Goal: Communication & Community: Answer question/provide support

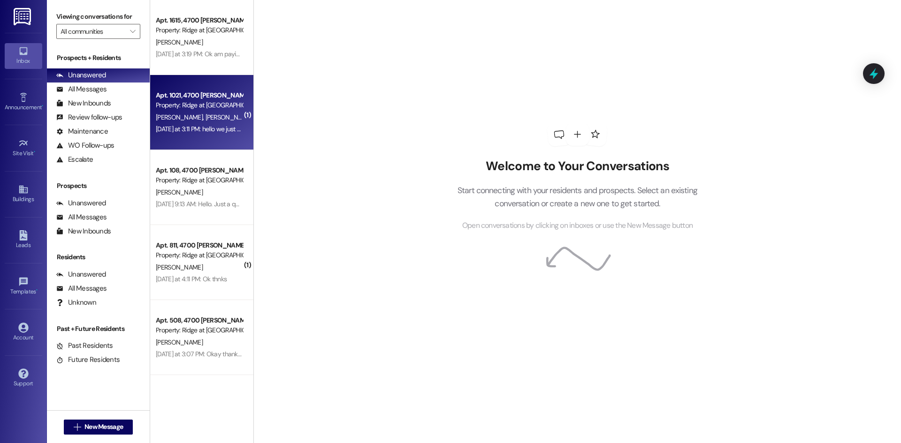
click at [205, 117] on span "[PERSON_NAME]" at bounding box center [228, 117] width 47 height 8
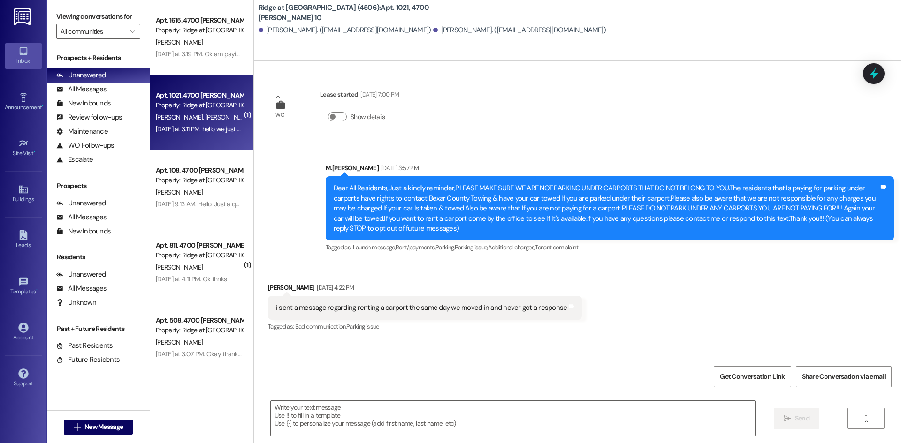
scroll to position [10604, 0]
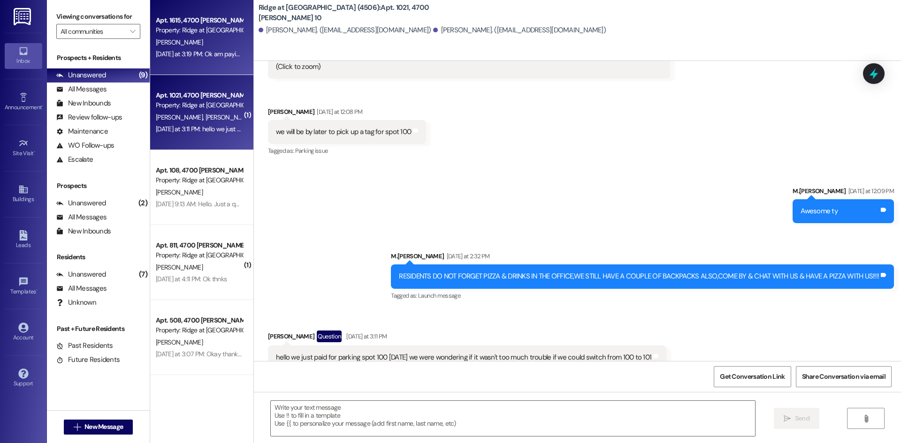
click at [217, 66] on div "Apt. 1615, 4700 [PERSON_NAME] 16 Property: Ridge at [GEOGRAPHIC_DATA] (4506) [P…" at bounding box center [201, 37] width 103 height 75
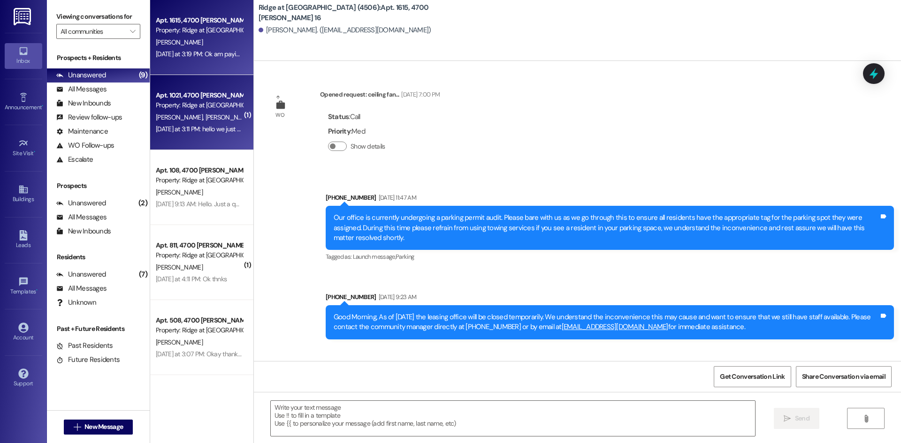
scroll to position [31834, 0]
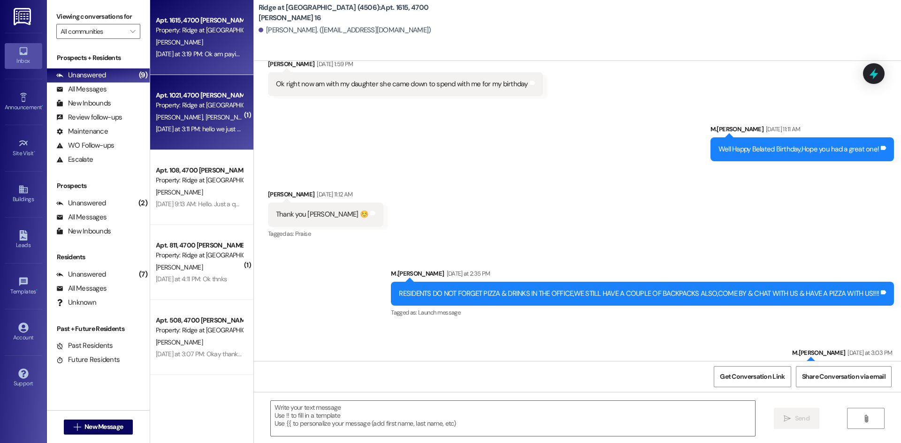
click at [216, 123] on div "[DATE] at 3:11 PM: hello we just paid for parking spot 100 [DATE] we were wonde…" at bounding box center [199, 129] width 89 height 12
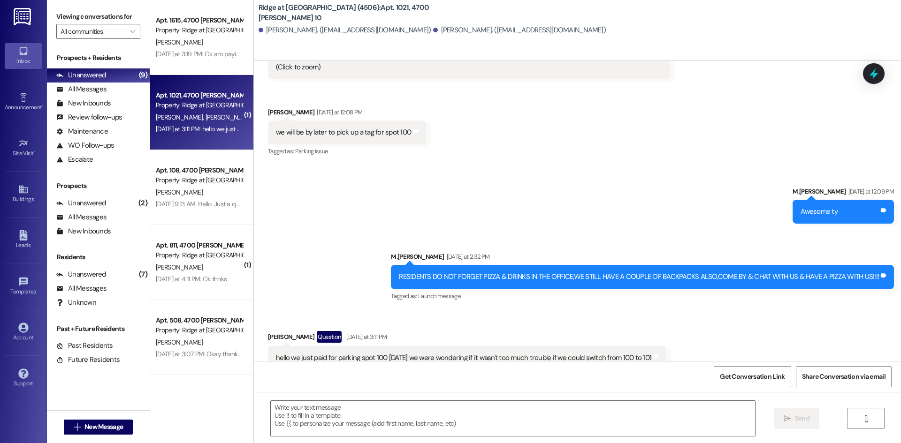
scroll to position [10604, 0]
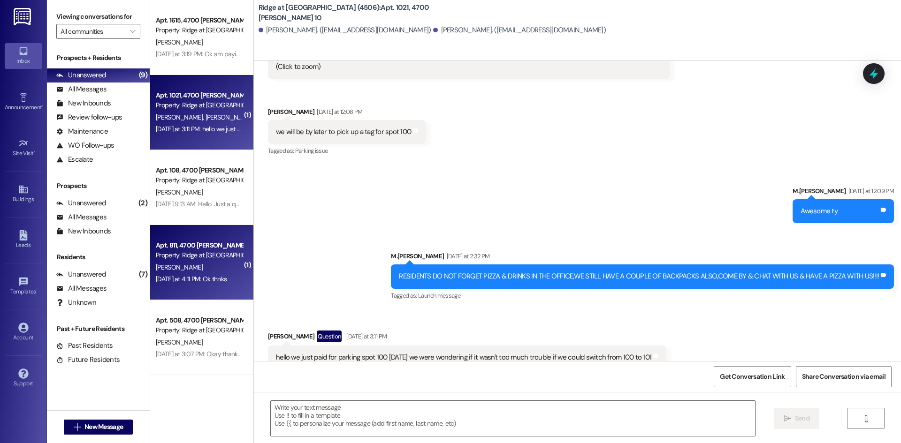
click at [214, 266] on div "[PERSON_NAME]" at bounding box center [199, 268] width 89 height 12
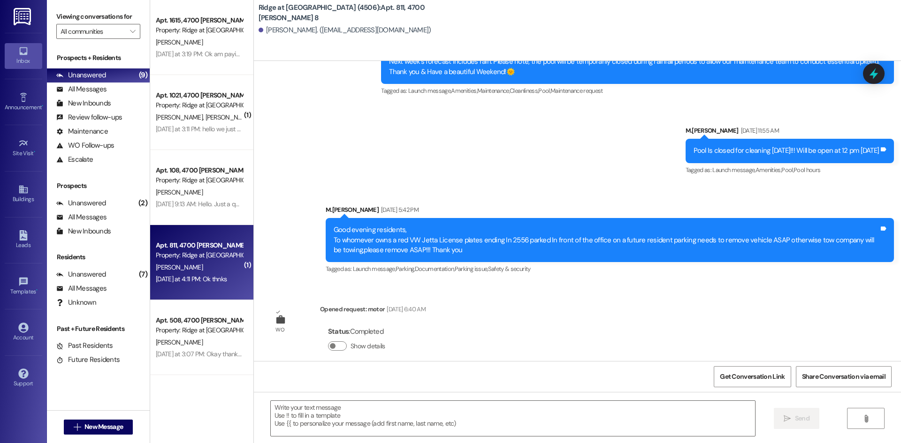
scroll to position [2923, 0]
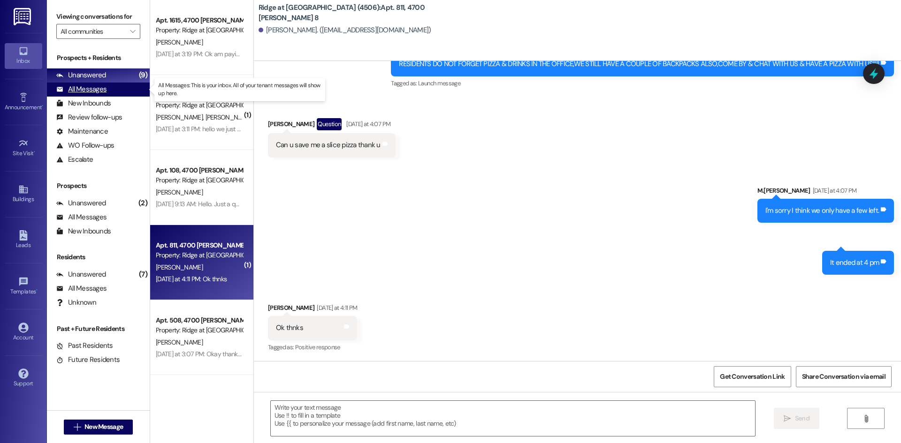
click at [70, 93] on div "All Messages" at bounding box center [81, 89] width 50 height 10
